Goal: Task Accomplishment & Management: Use online tool/utility

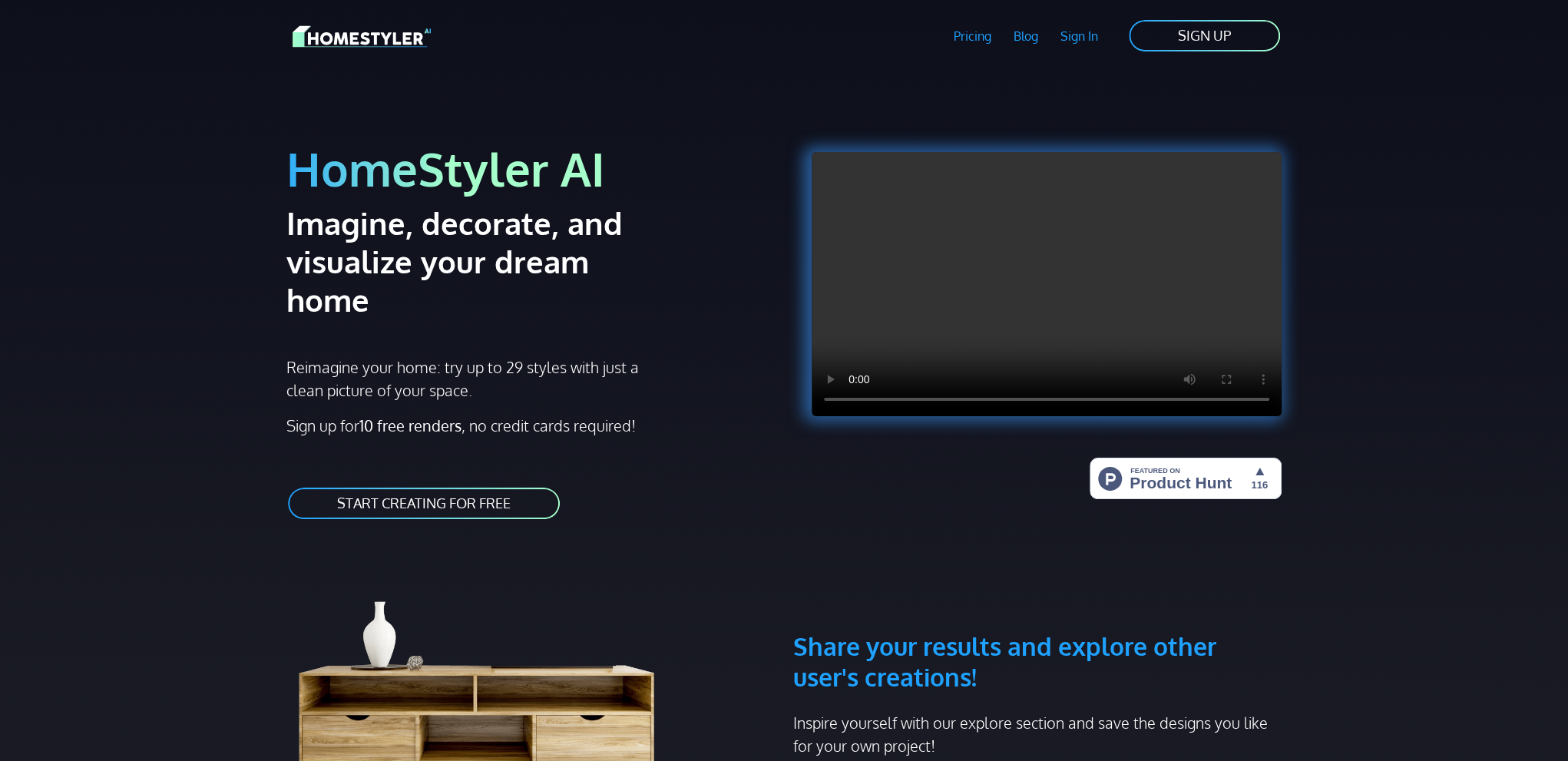
click at [432, 486] on link "START CREATING FOR FREE" at bounding box center [423, 503] width 275 height 35
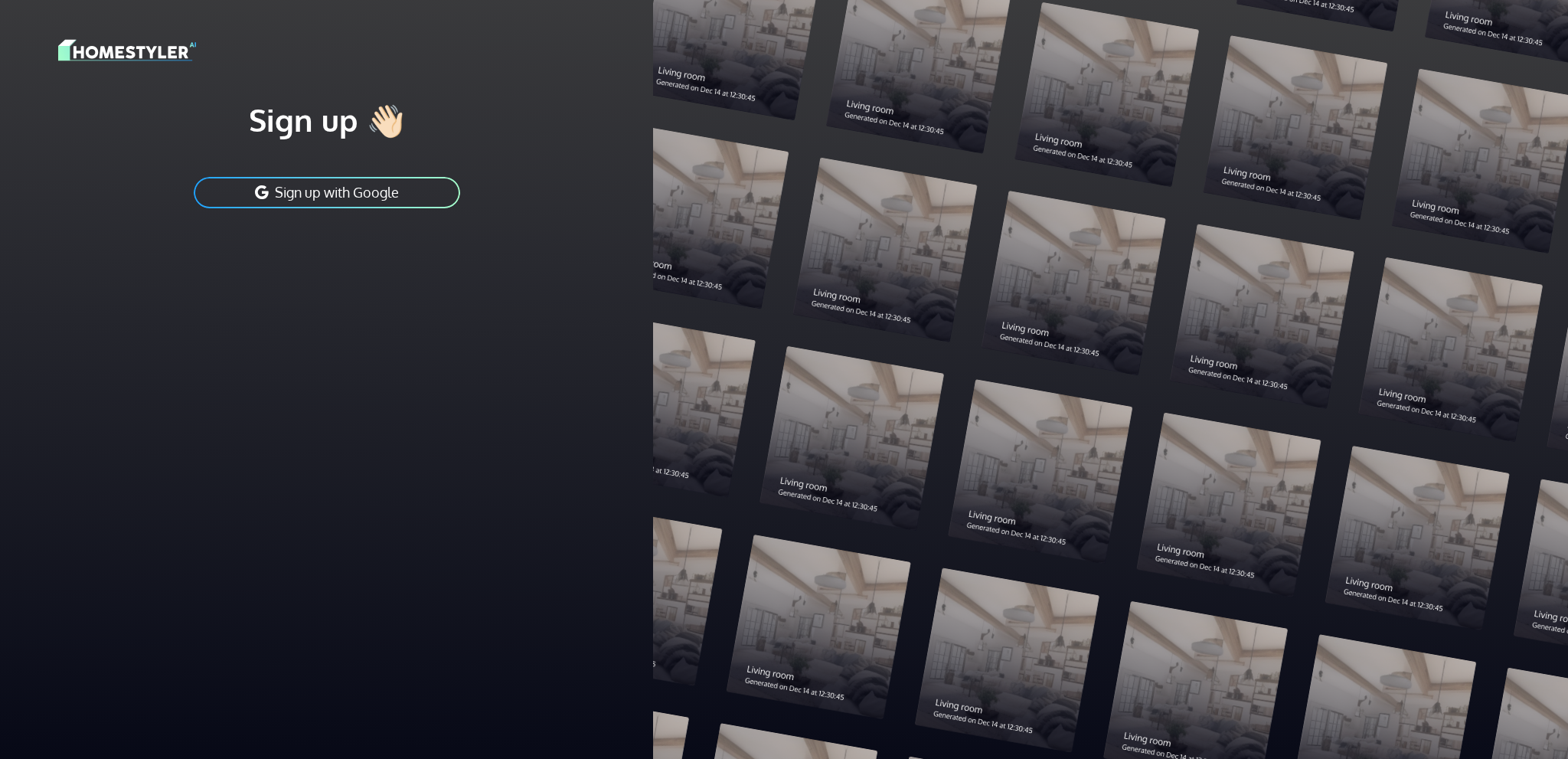
click at [391, 192] on button "Sign up with Google" at bounding box center [327, 193] width 270 height 35
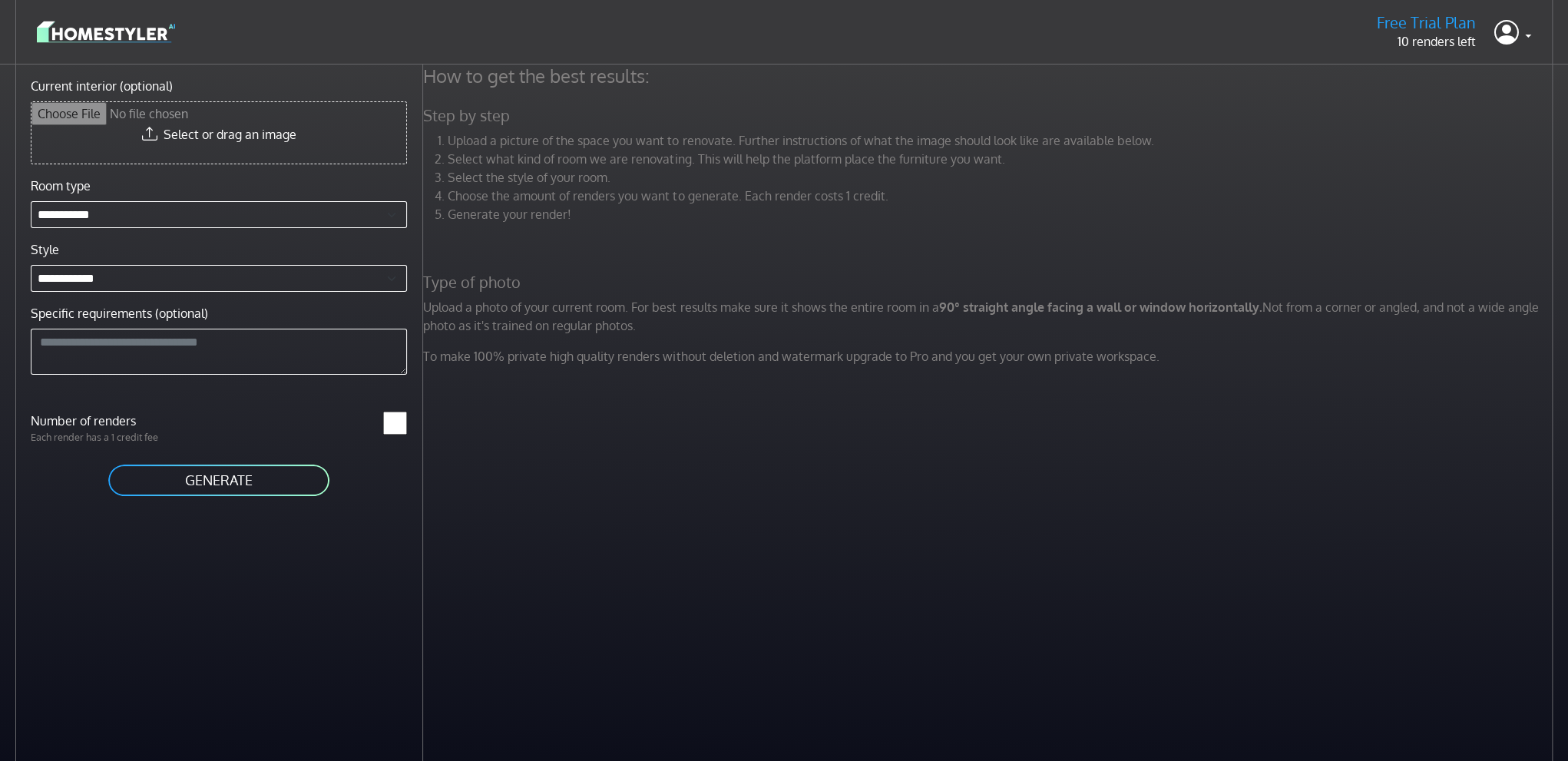
click at [239, 132] on input "Current interior (optional)" at bounding box center [218, 133] width 375 height 62
type input "**********"
